Goal: Transaction & Acquisition: Purchase product/service

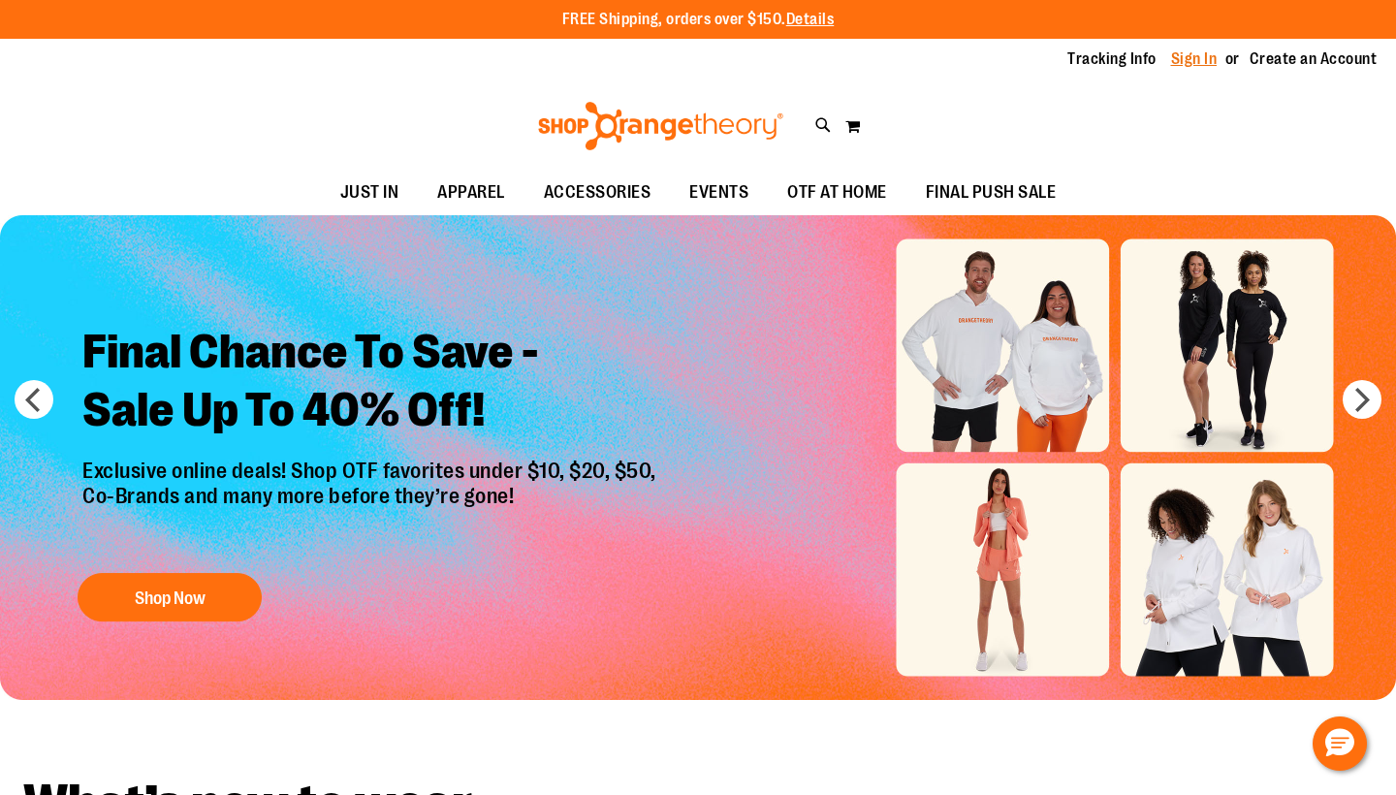
click at [1197, 55] on link "Sign In" at bounding box center [1194, 58] width 47 height 21
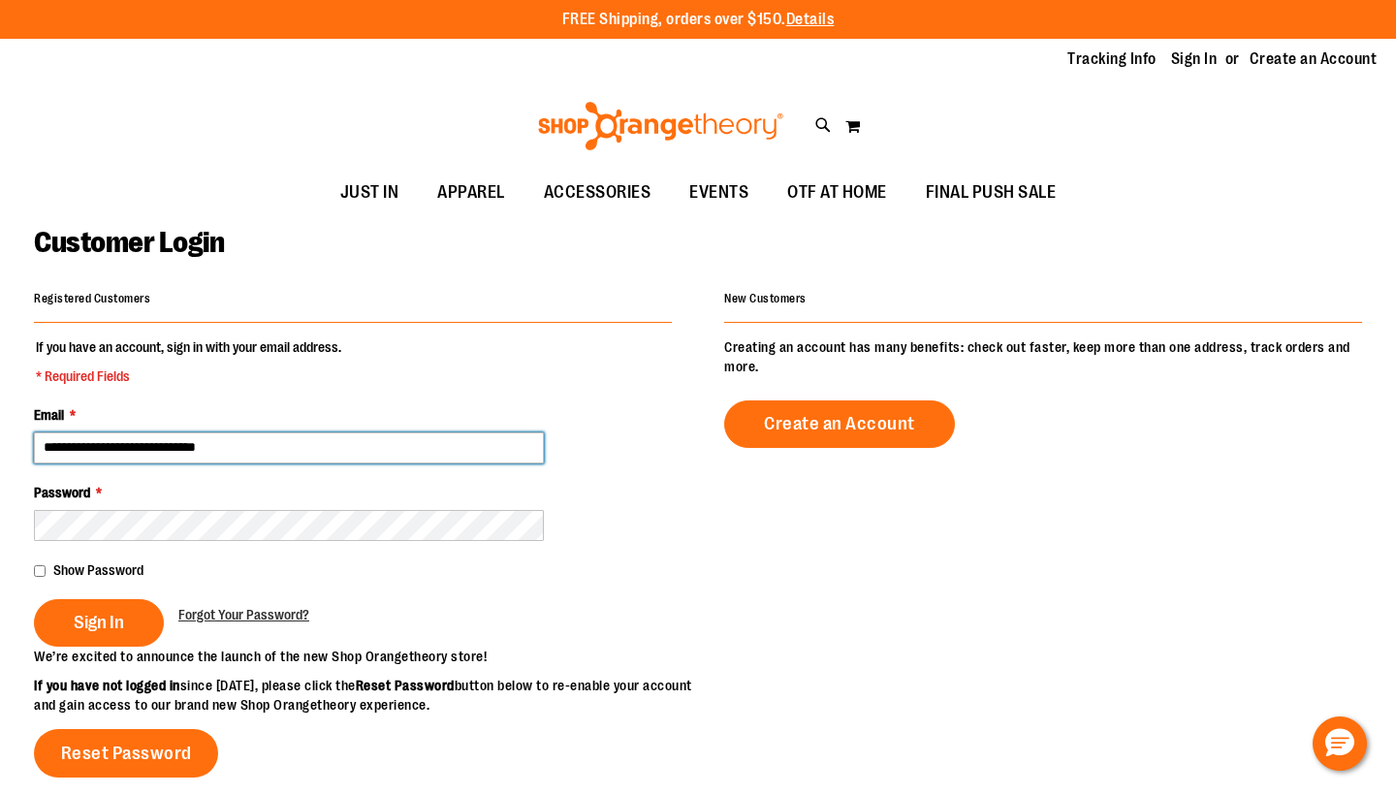
type input "**********"
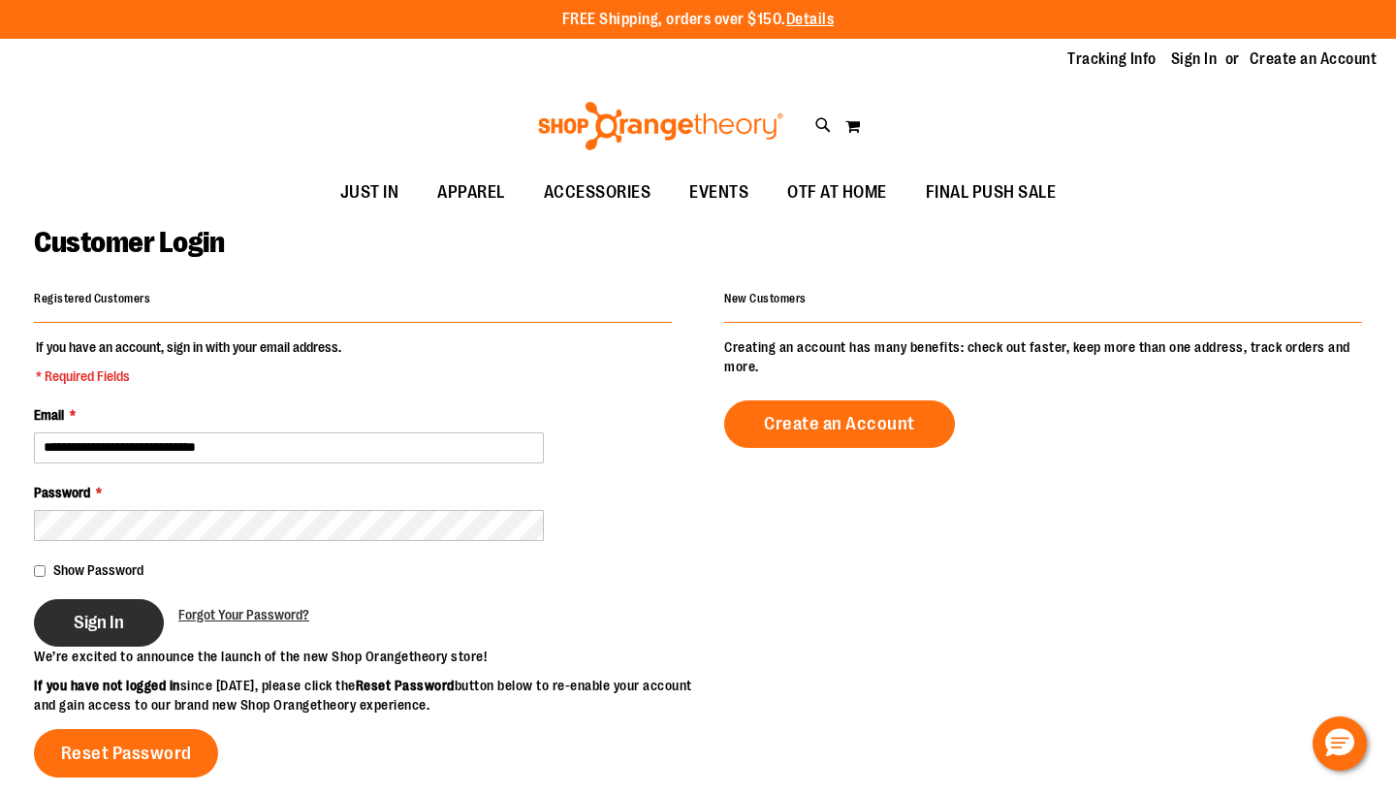
click at [93, 622] on span "Sign In" at bounding box center [99, 622] width 50 height 21
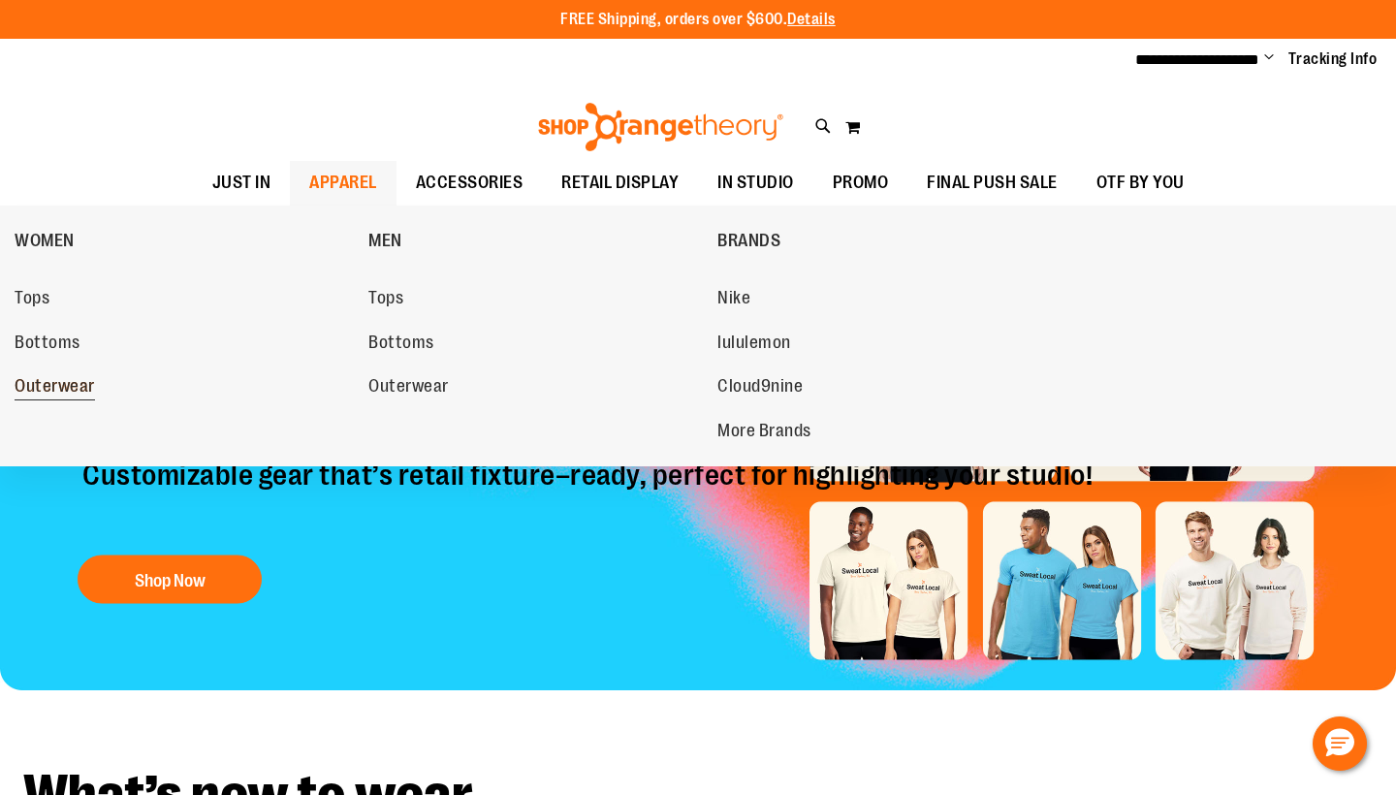
click at [61, 382] on span "Outerwear" at bounding box center [55, 388] width 80 height 24
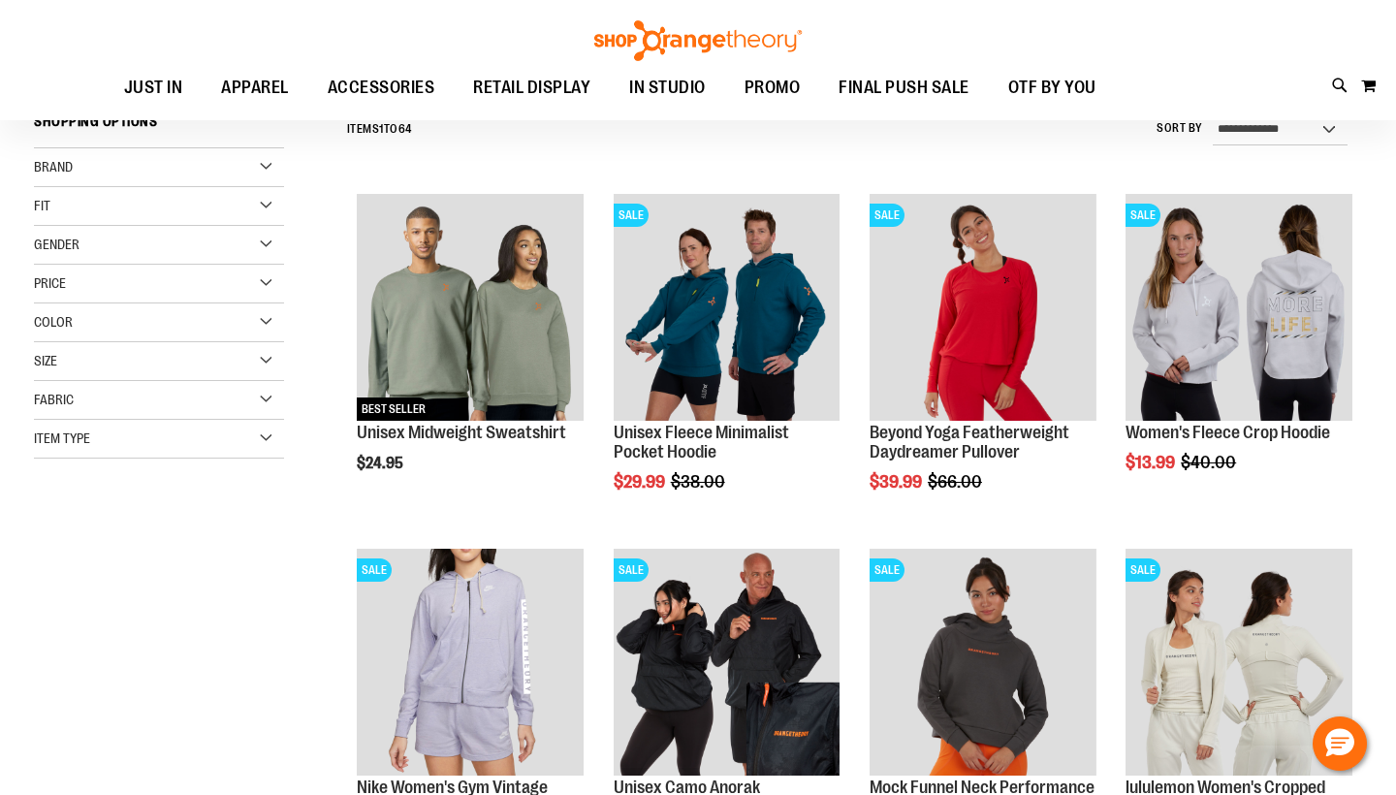
scroll to position [232, 0]
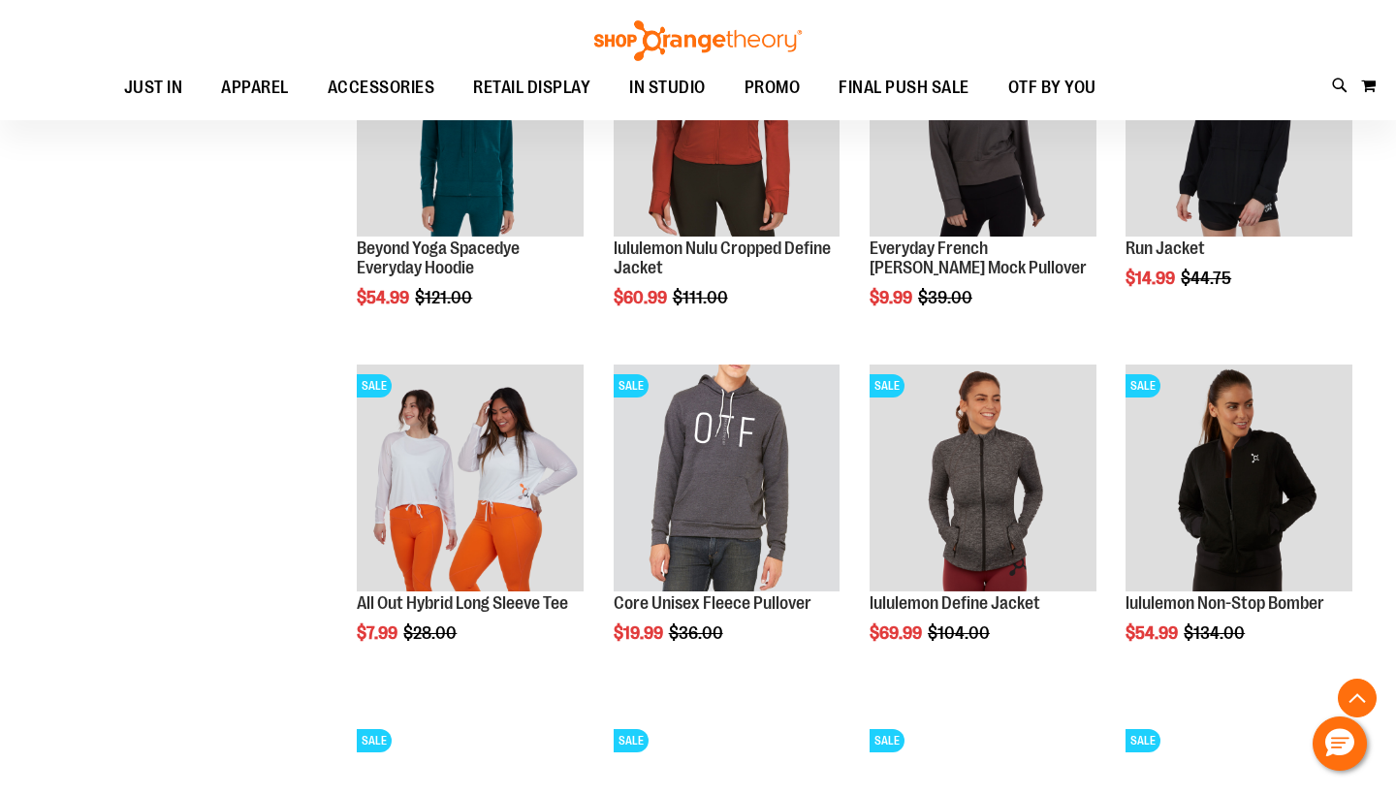
scroll to position [1443, 1]
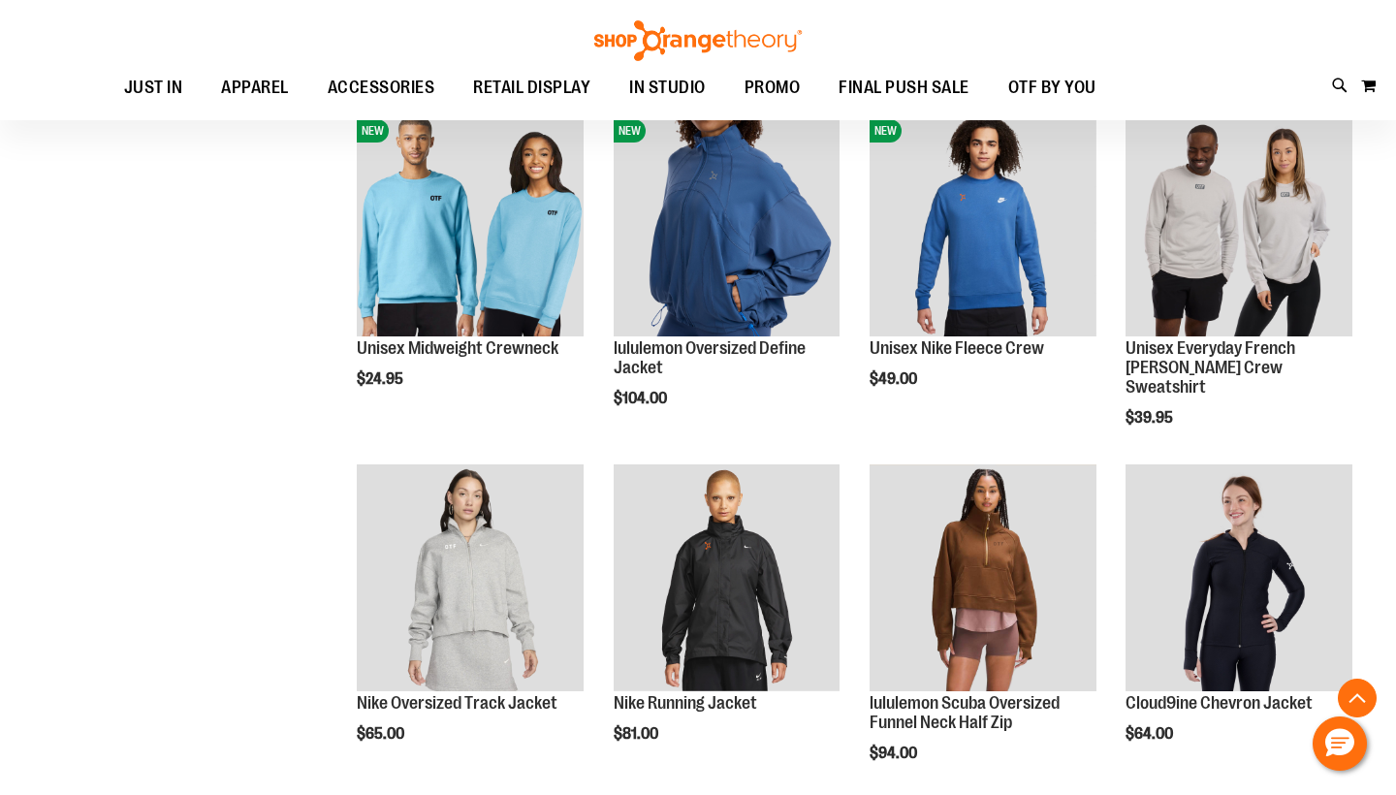
scroll to position [2759, 0]
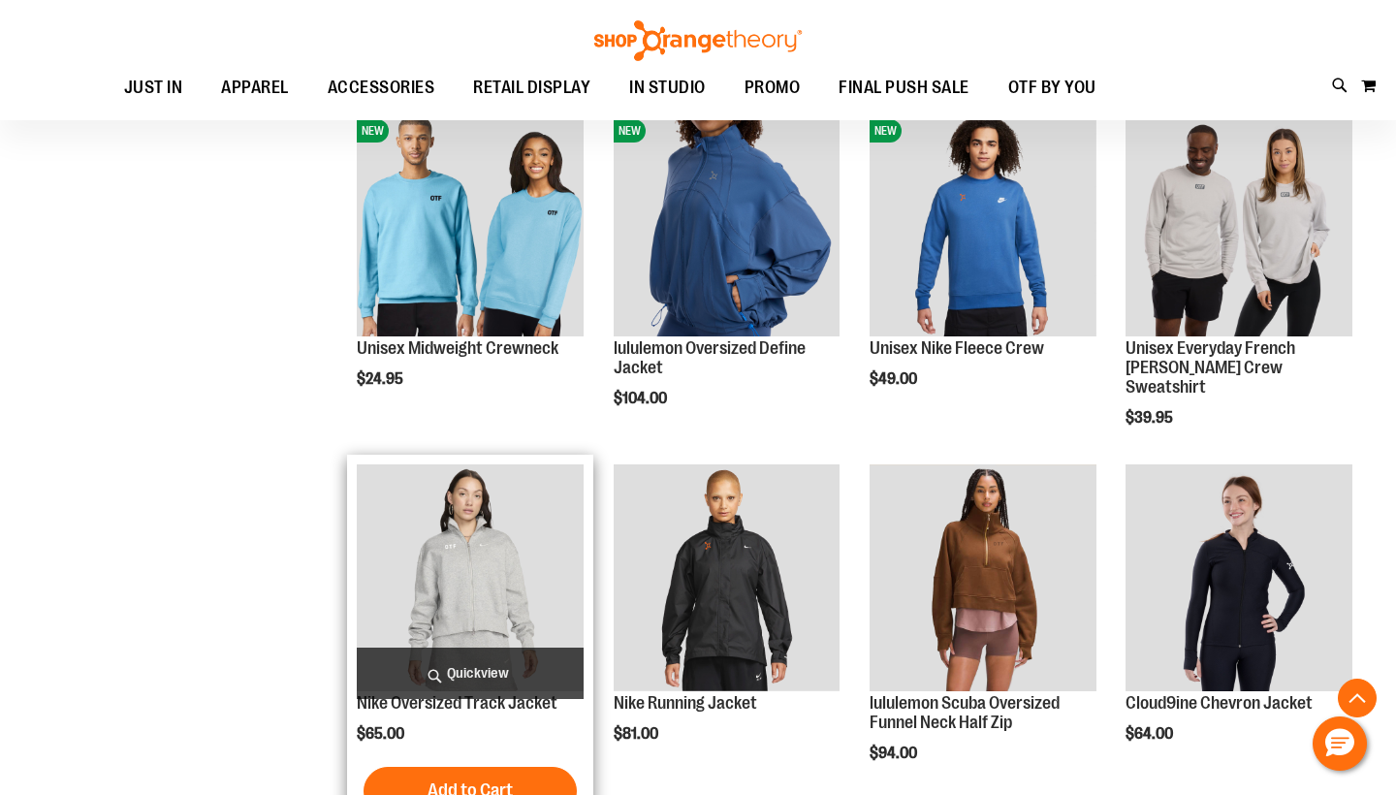
click at [449, 597] on img "product" at bounding box center [470, 577] width 227 height 227
click at [496, 464] on img "product" at bounding box center [470, 577] width 227 height 227
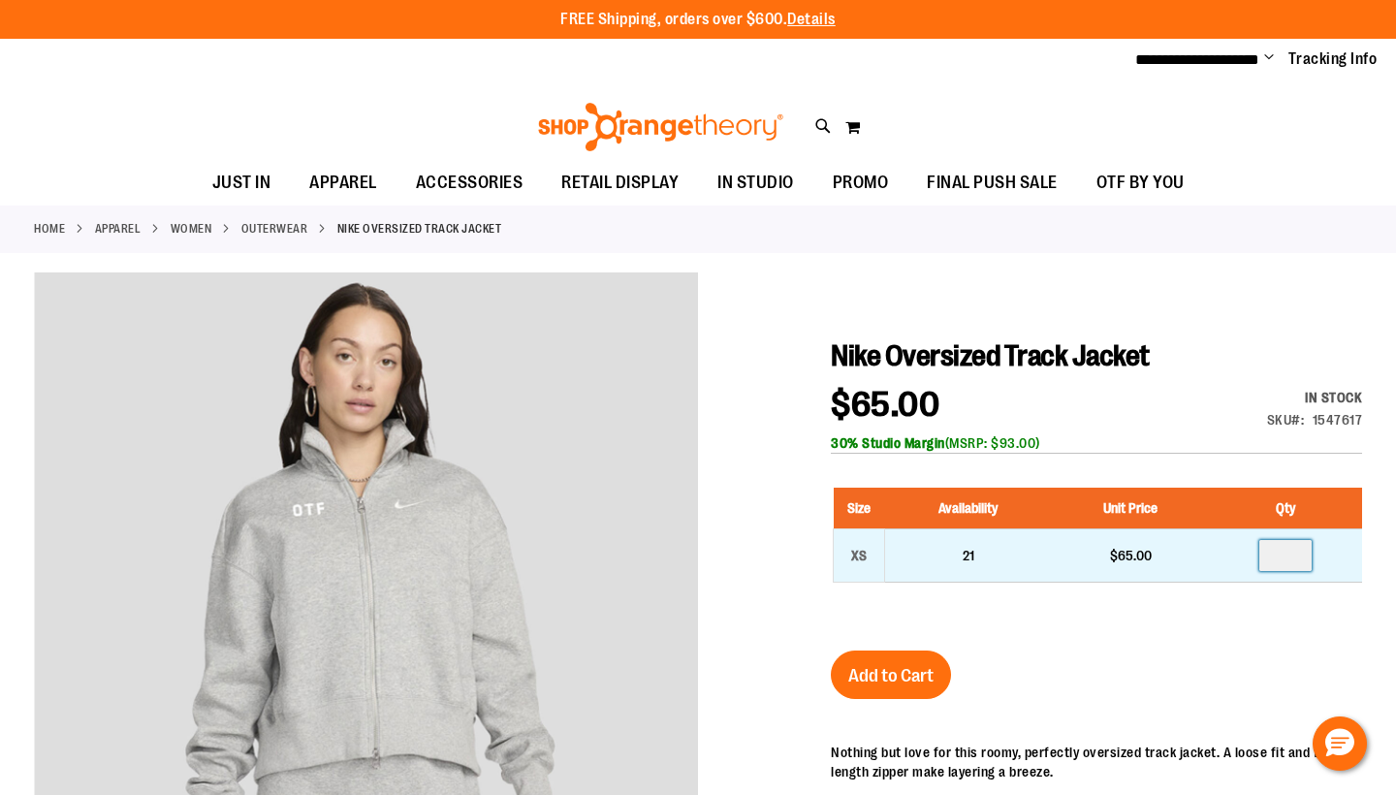
drag, startPoint x: 1302, startPoint y: 561, endPoint x: 1282, endPoint y: 563, distance: 20.5
click at [1282, 563] on input "number" at bounding box center [1286, 555] width 52 height 31
type input "*"
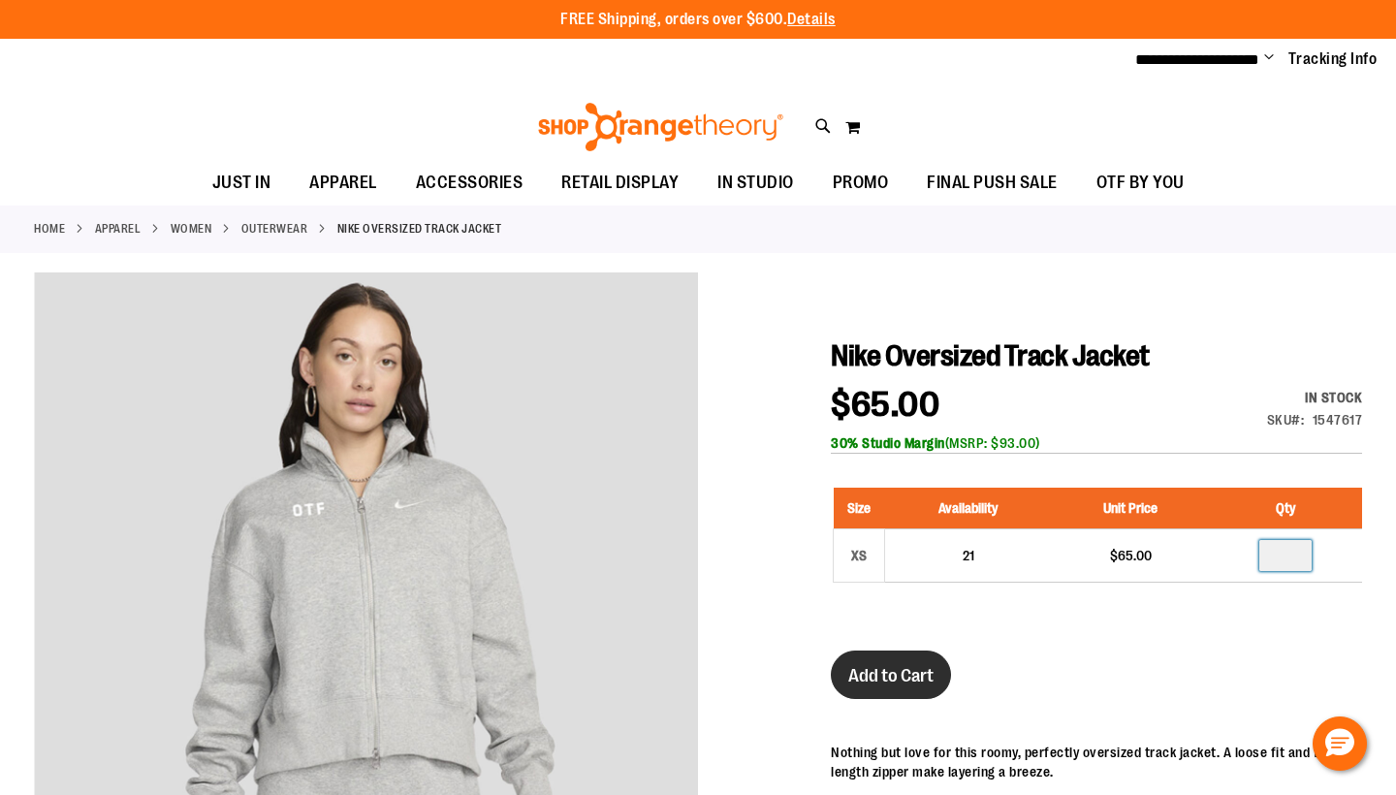
click at [881, 669] on span "Add to Cart" at bounding box center [890, 675] width 85 height 21
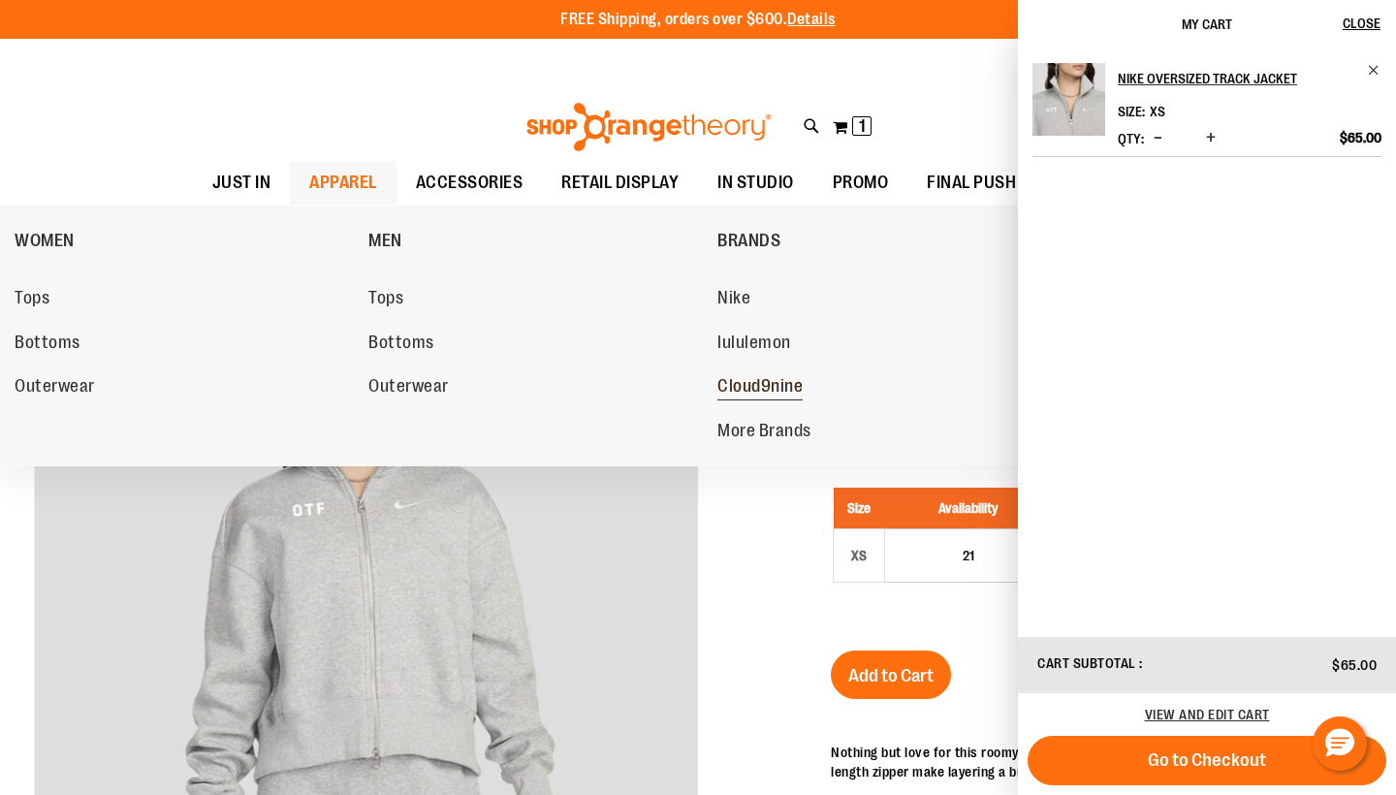
click at [803, 376] on link "Cloud9nine" at bounding box center [885, 386] width 335 height 35
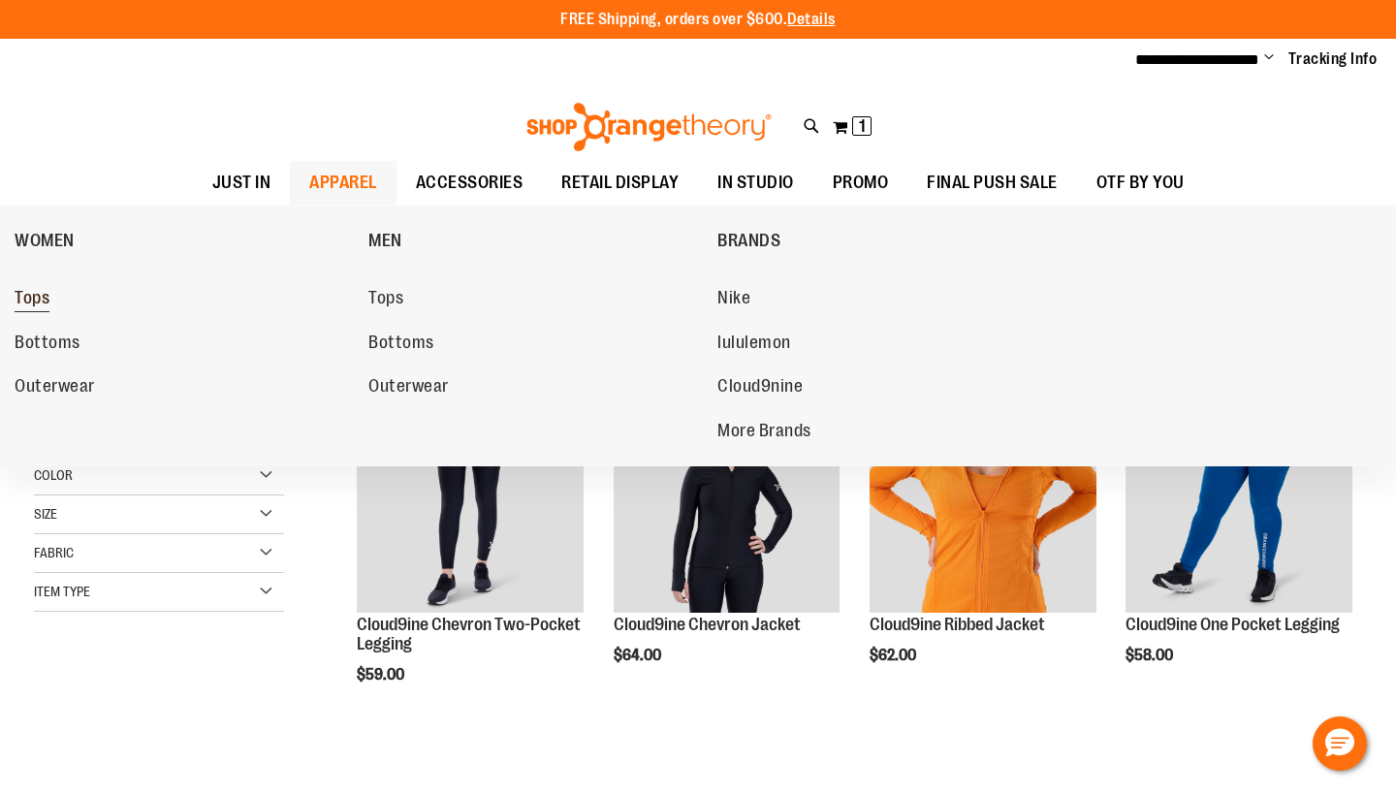
click at [39, 302] on span "Tops" at bounding box center [32, 300] width 35 height 24
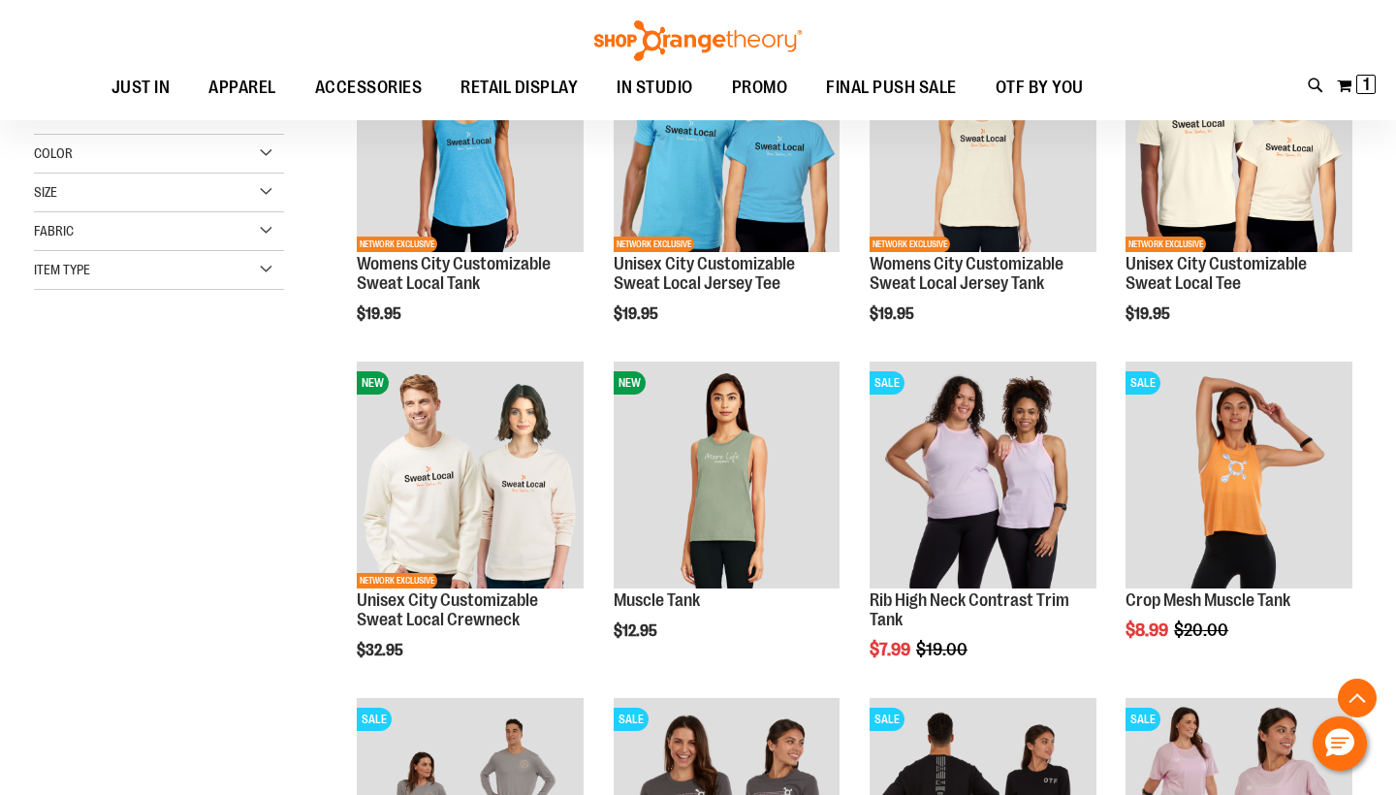
scroll to position [361, 0]
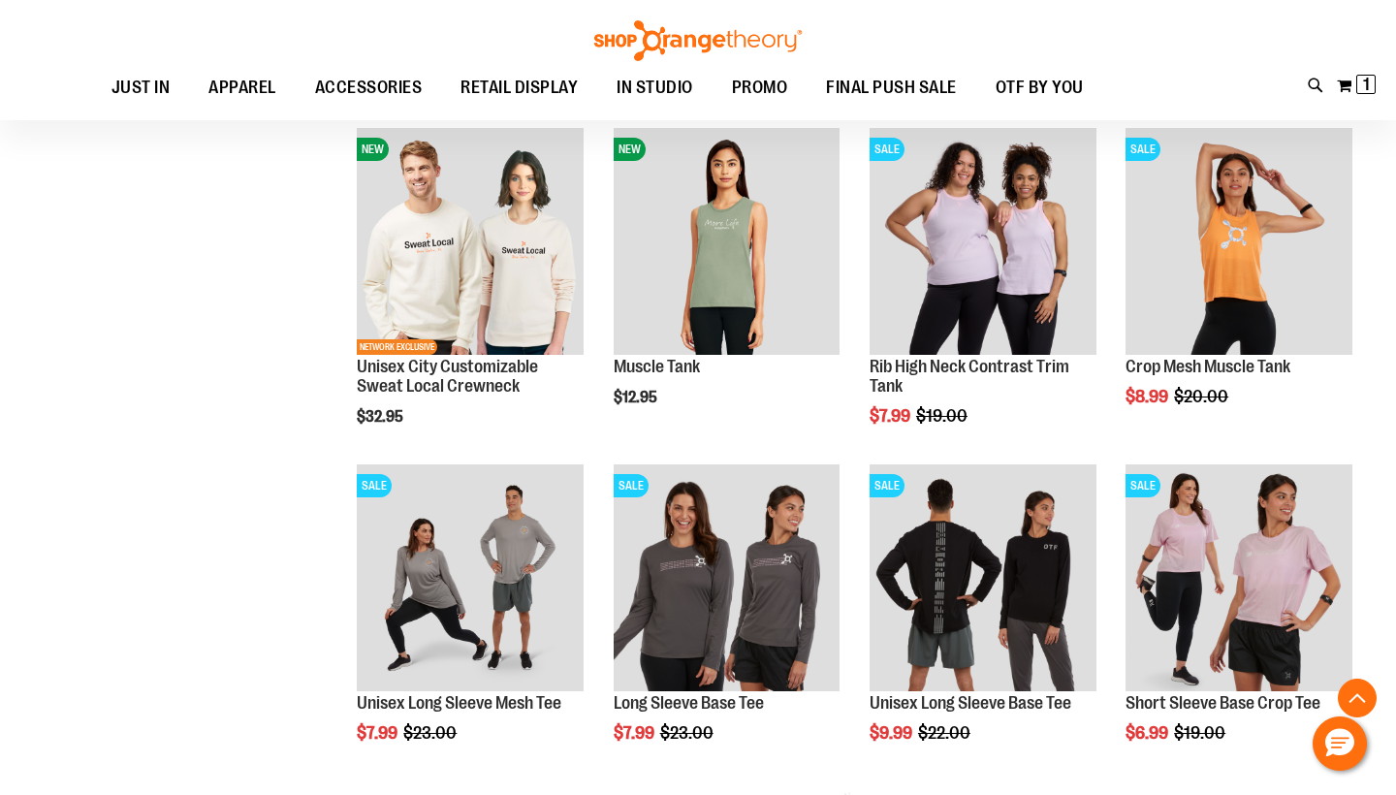
scroll to position [634, 0]
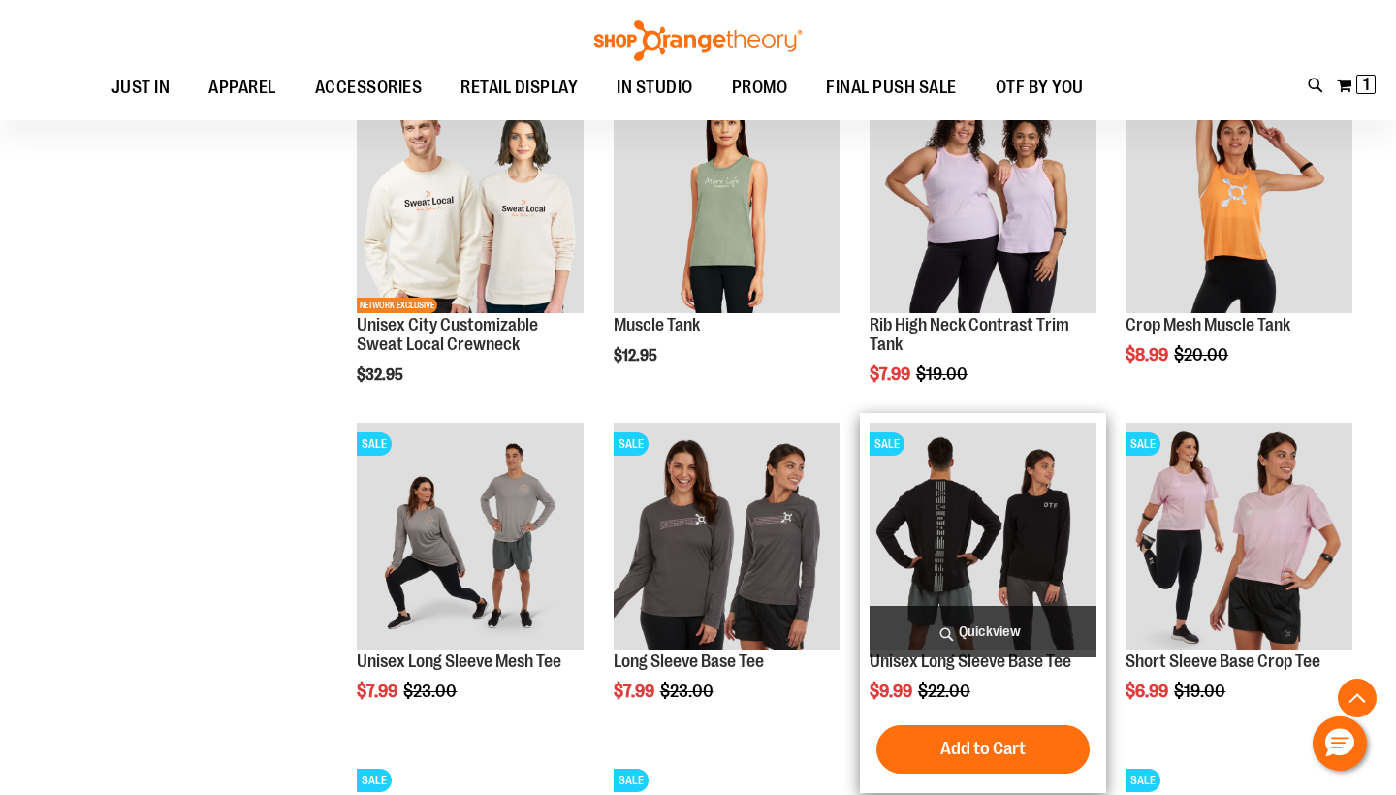
click at [974, 533] on img "product" at bounding box center [983, 536] width 227 height 227
click at [929, 532] on img "product" at bounding box center [983, 536] width 227 height 227
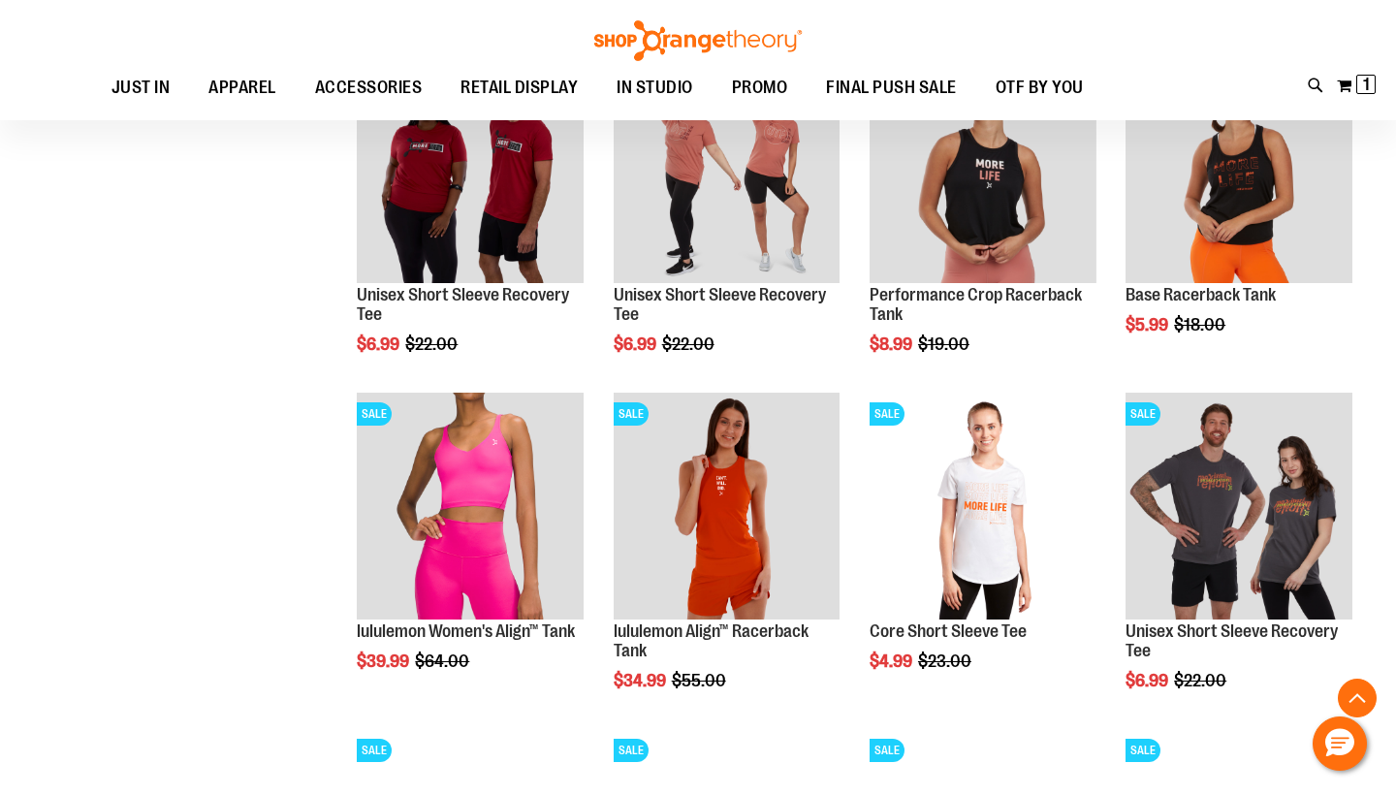
scroll to position [1136, 0]
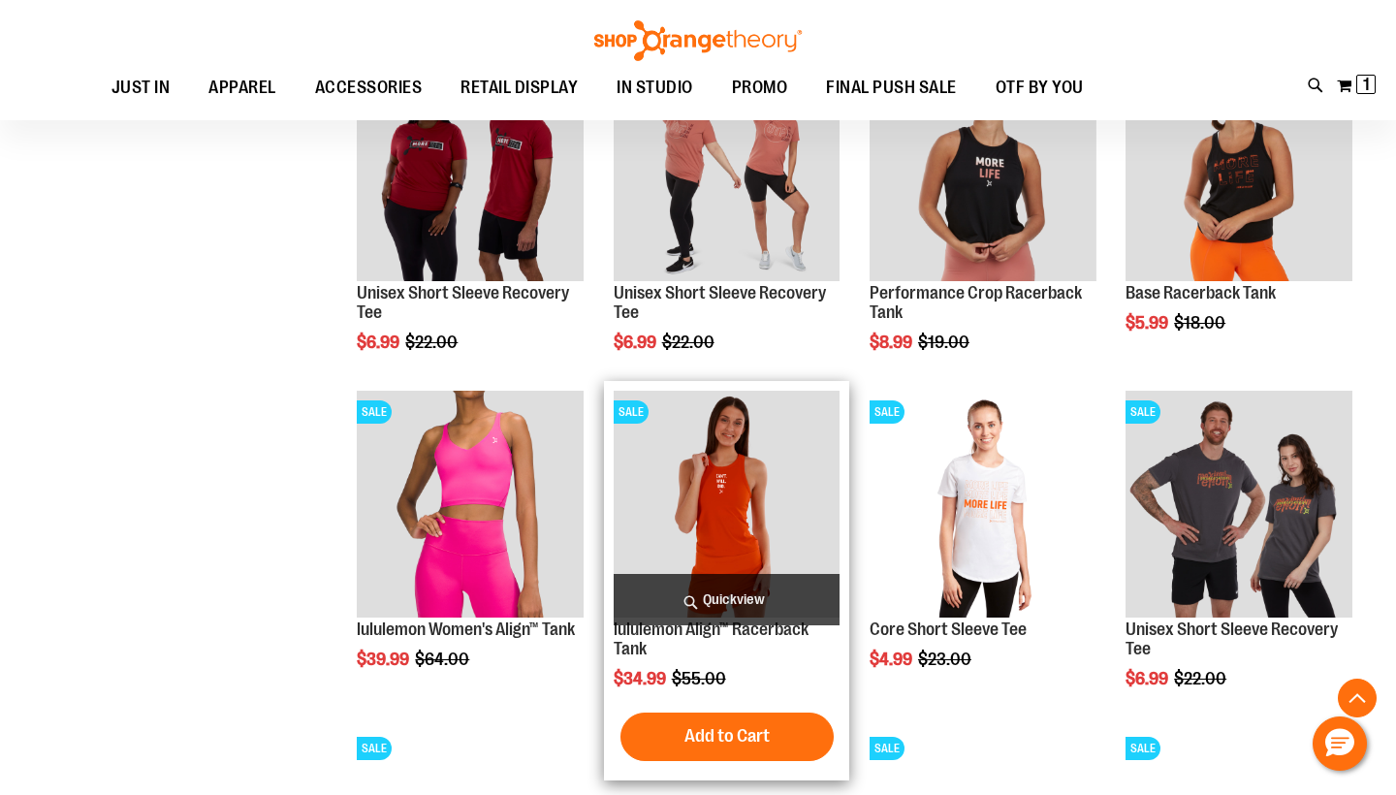
click at [712, 487] on img "product" at bounding box center [727, 504] width 227 height 227
